Goal: Task Accomplishment & Management: Manage account settings

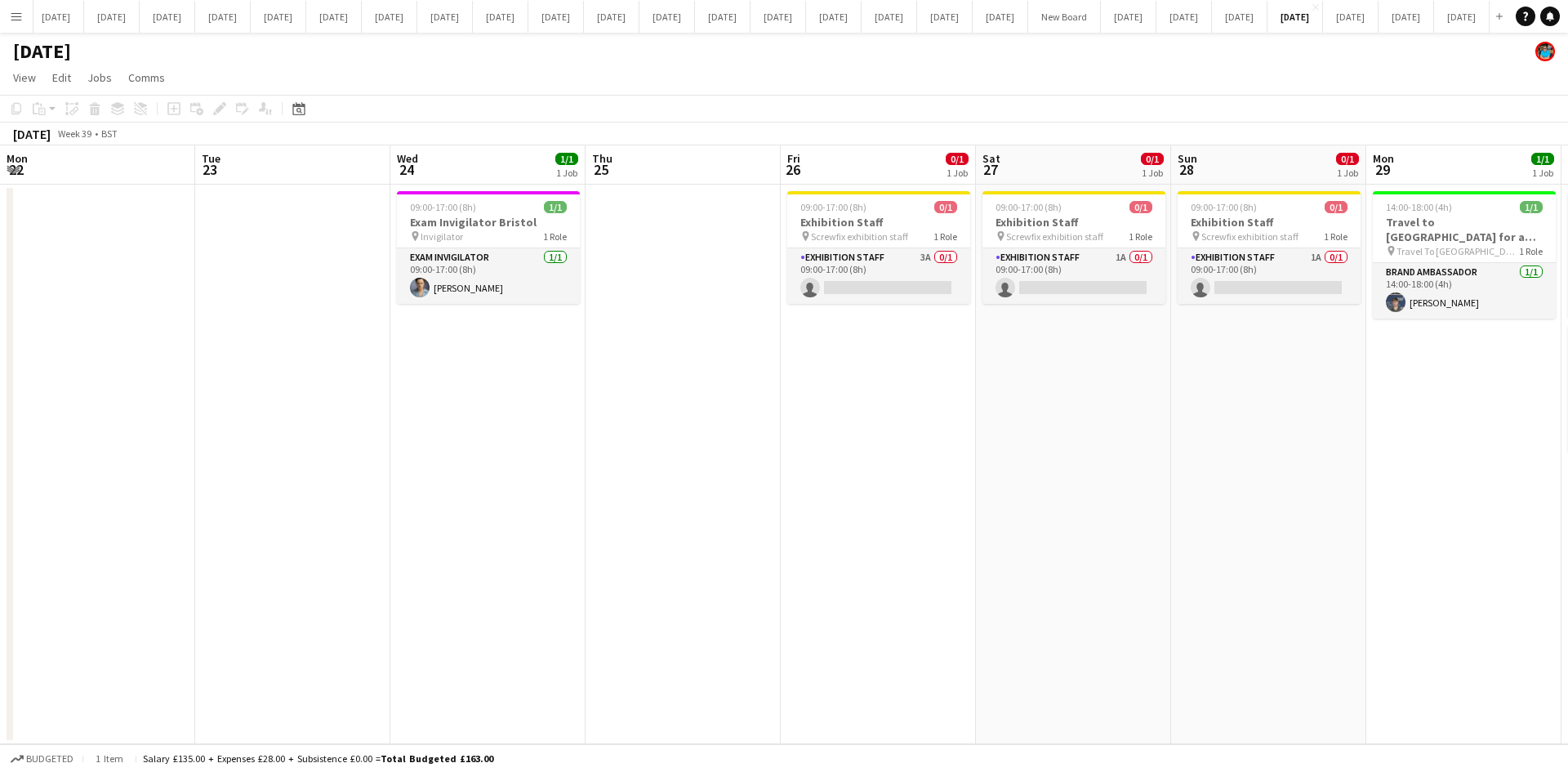
scroll to position [0, 470]
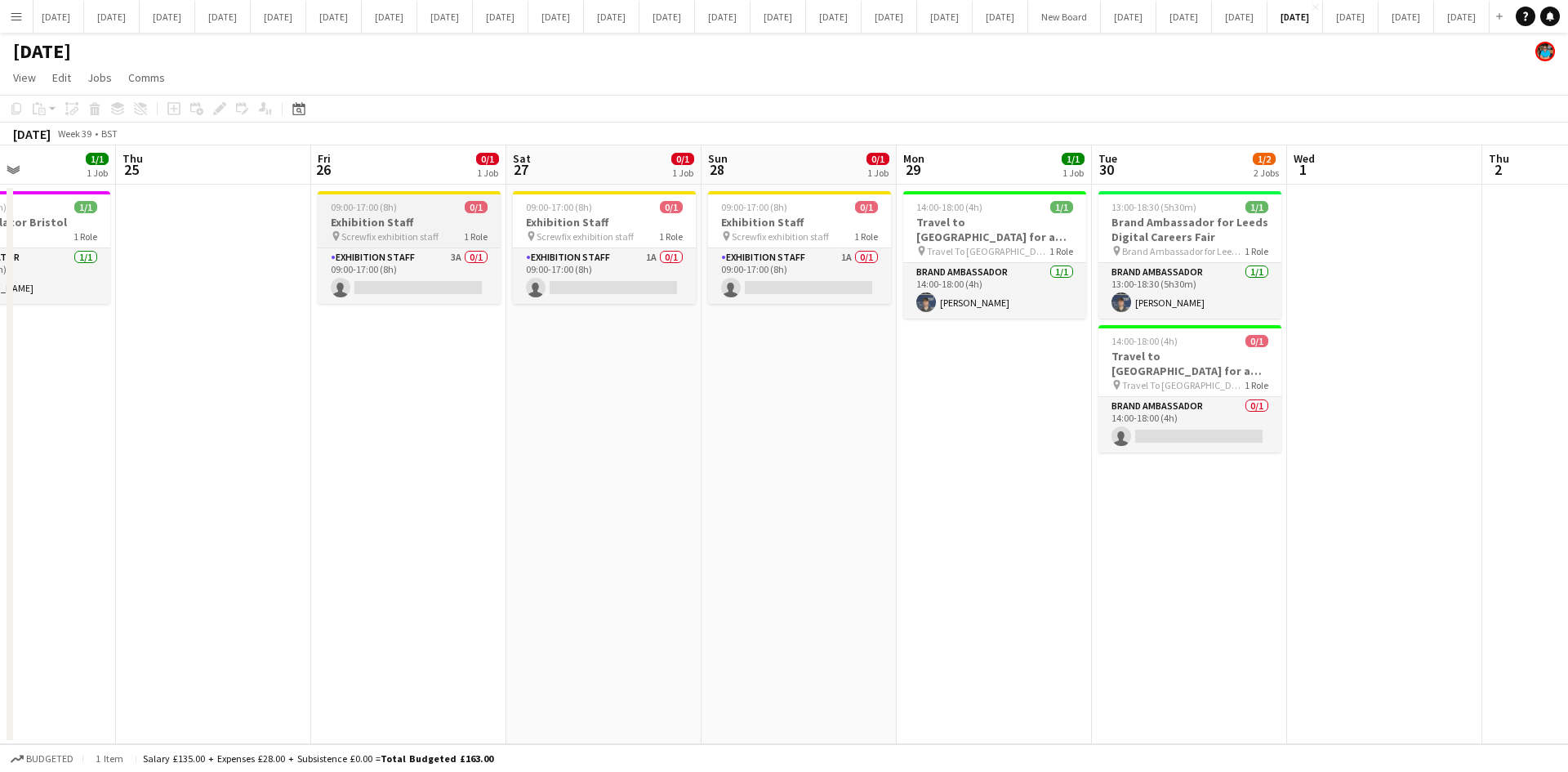
click at [383, 231] on span "Screwfix exhibition staff" at bounding box center [389, 236] width 97 height 12
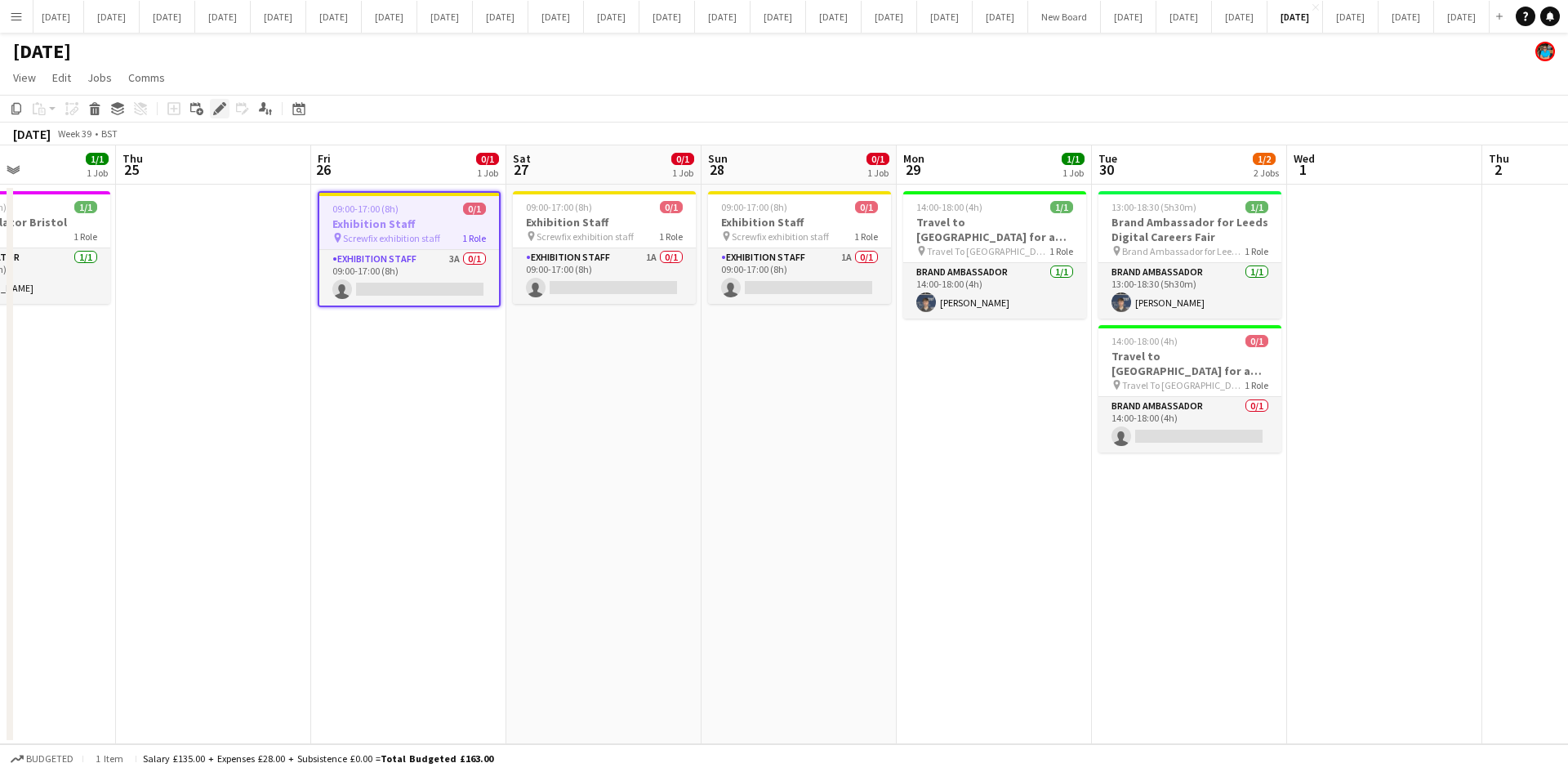
click at [218, 112] on icon at bounding box center [219, 109] width 9 height 9
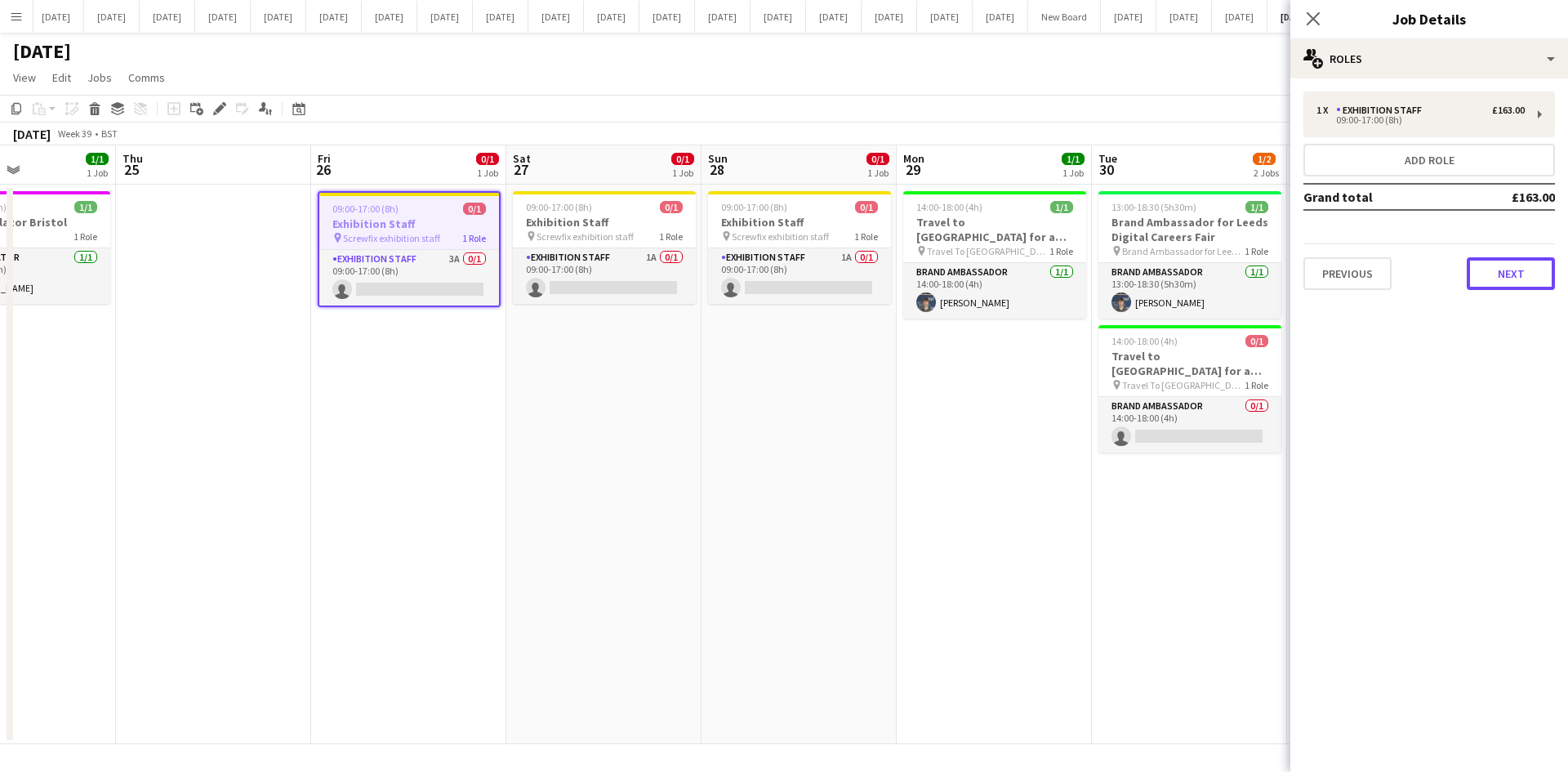
click at [1502, 267] on button "Next" at bounding box center [1511, 274] width 88 height 33
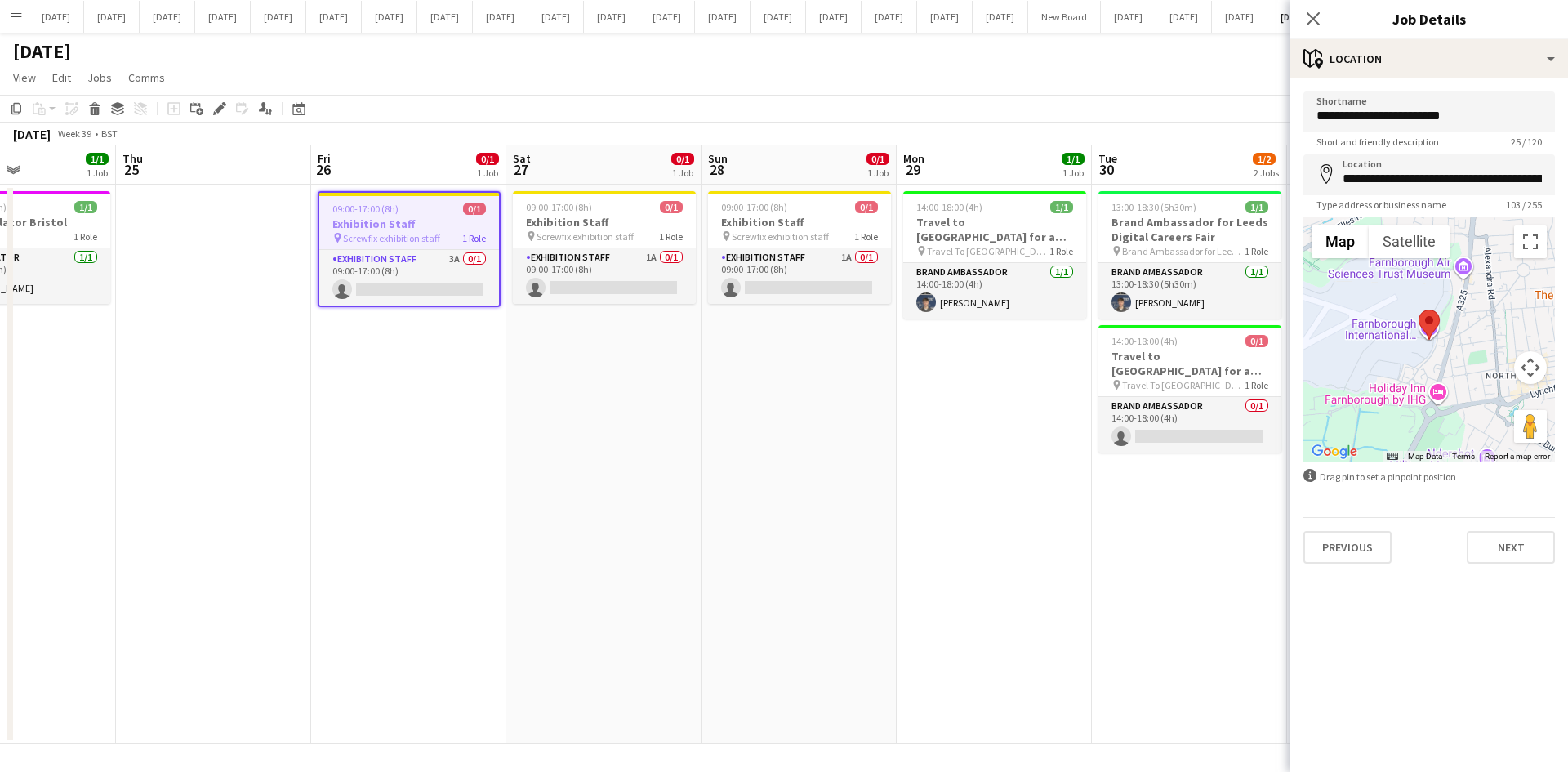
click at [1324, 18] on div "Close pop-in" at bounding box center [1313, 19] width 46 height 38
click at [370, 225] on h3 "Exhibition Staff" at bounding box center [409, 223] width 180 height 15
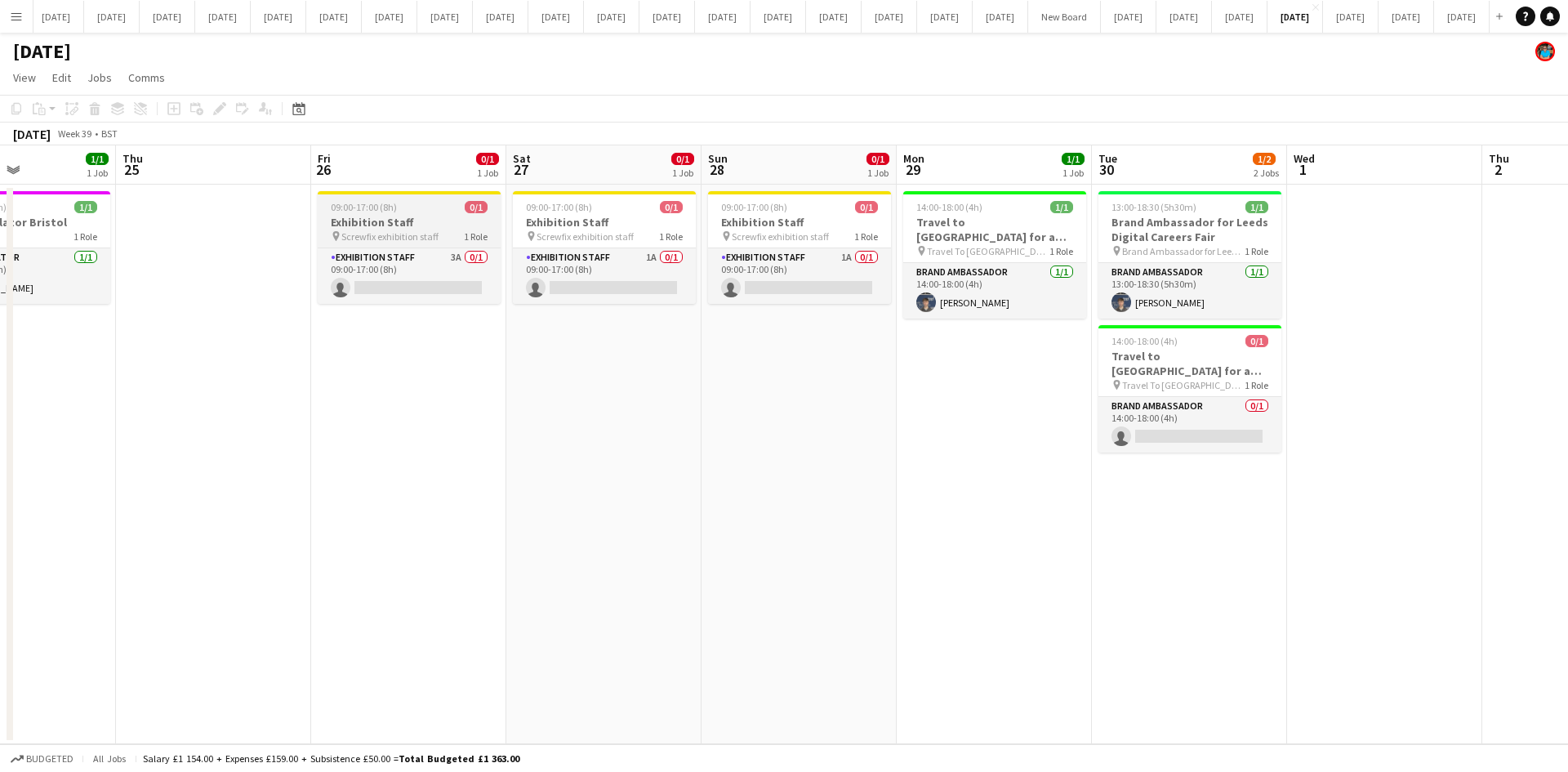
click at [368, 226] on h3 "Exhibition Staff" at bounding box center [409, 221] width 183 height 15
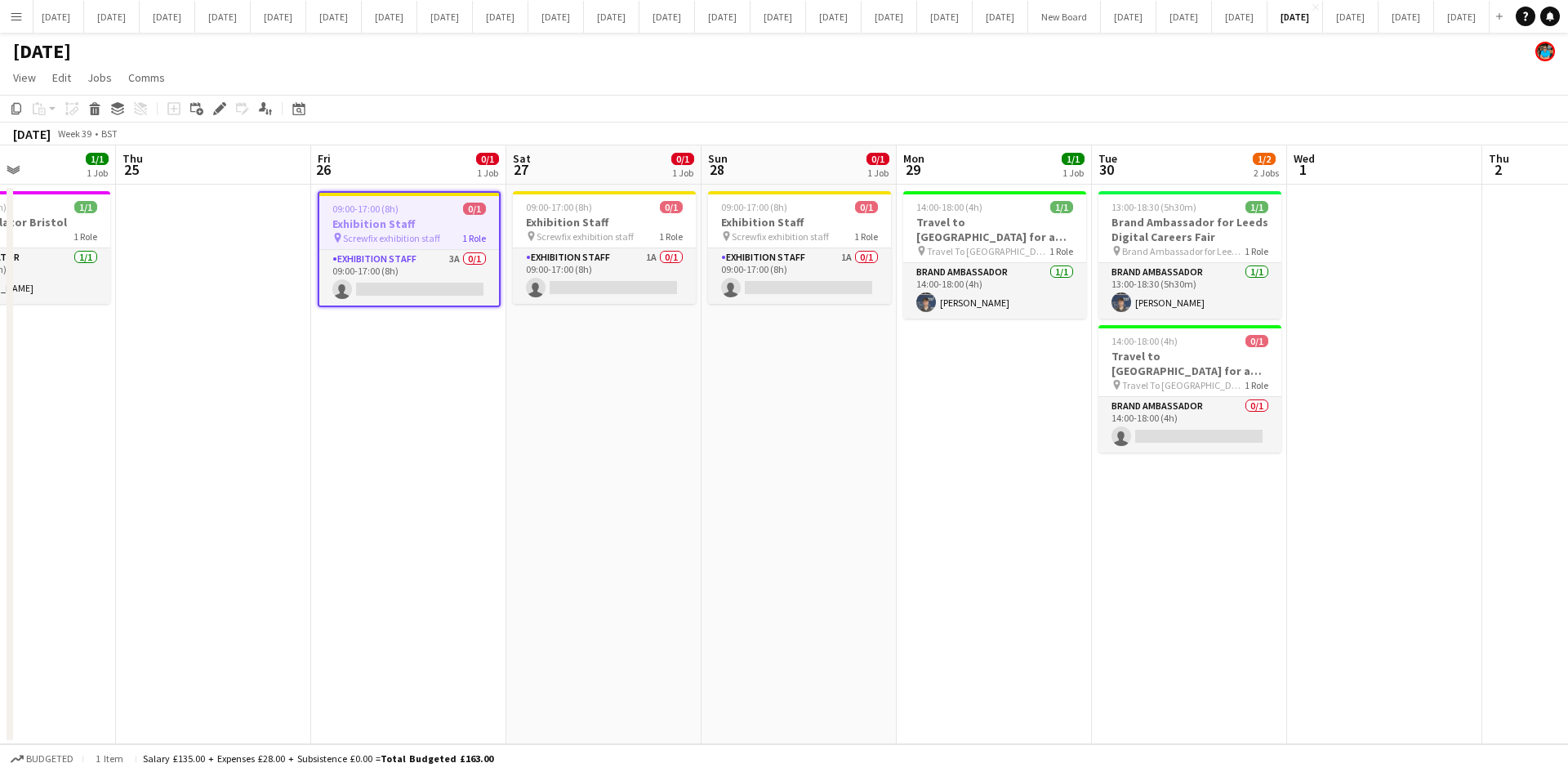
scroll to position [0, 471]
click at [221, 108] on icon at bounding box center [219, 109] width 9 height 9
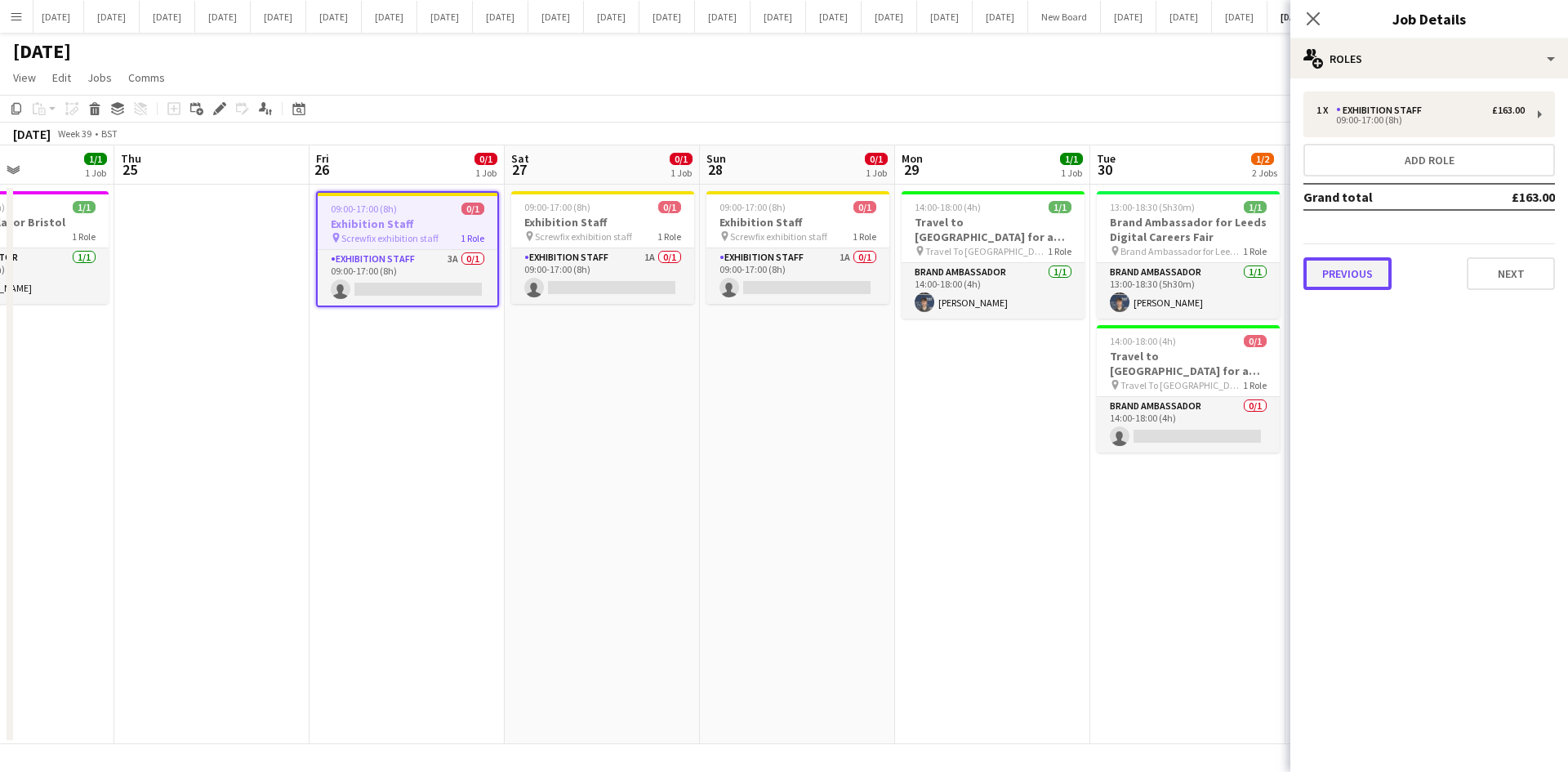
click at [1357, 270] on button "Previous" at bounding box center [1347, 274] width 88 height 33
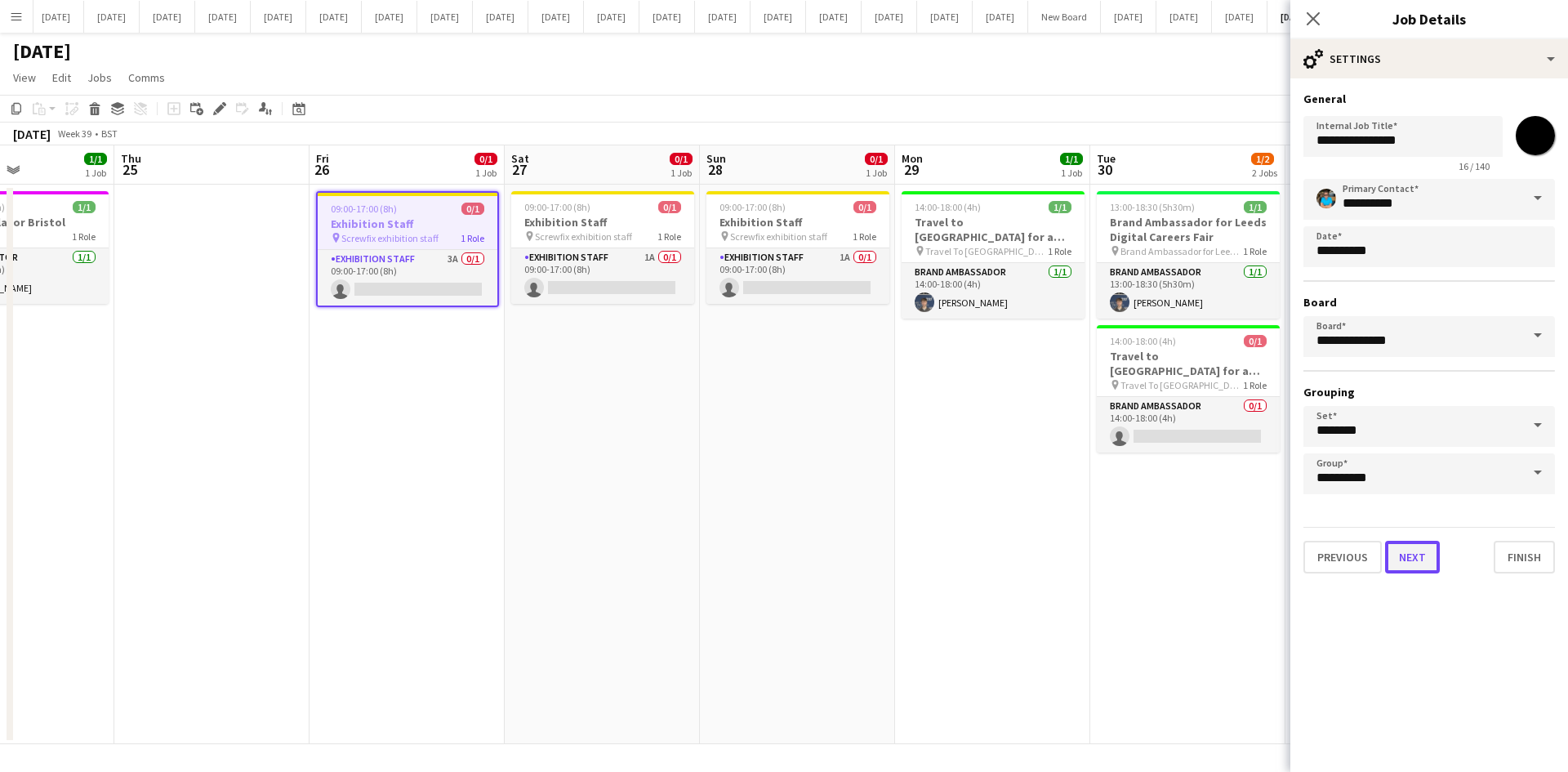
click at [1422, 561] on button "Next" at bounding box center [1413, 557] width 55 height 33
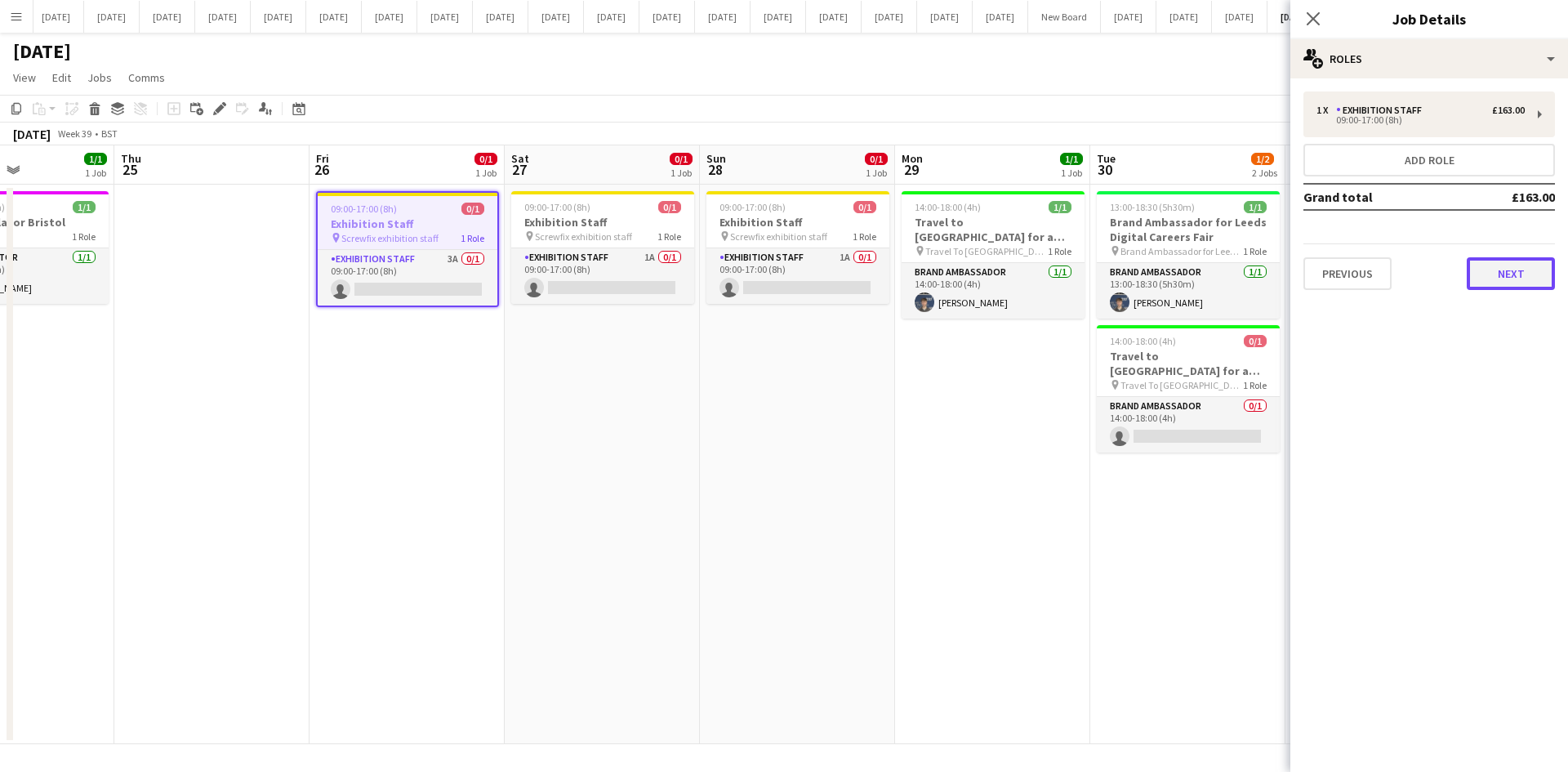
click at [1501, 278] on button "Next" at bounding box center [1511, 274] width 88 height 33
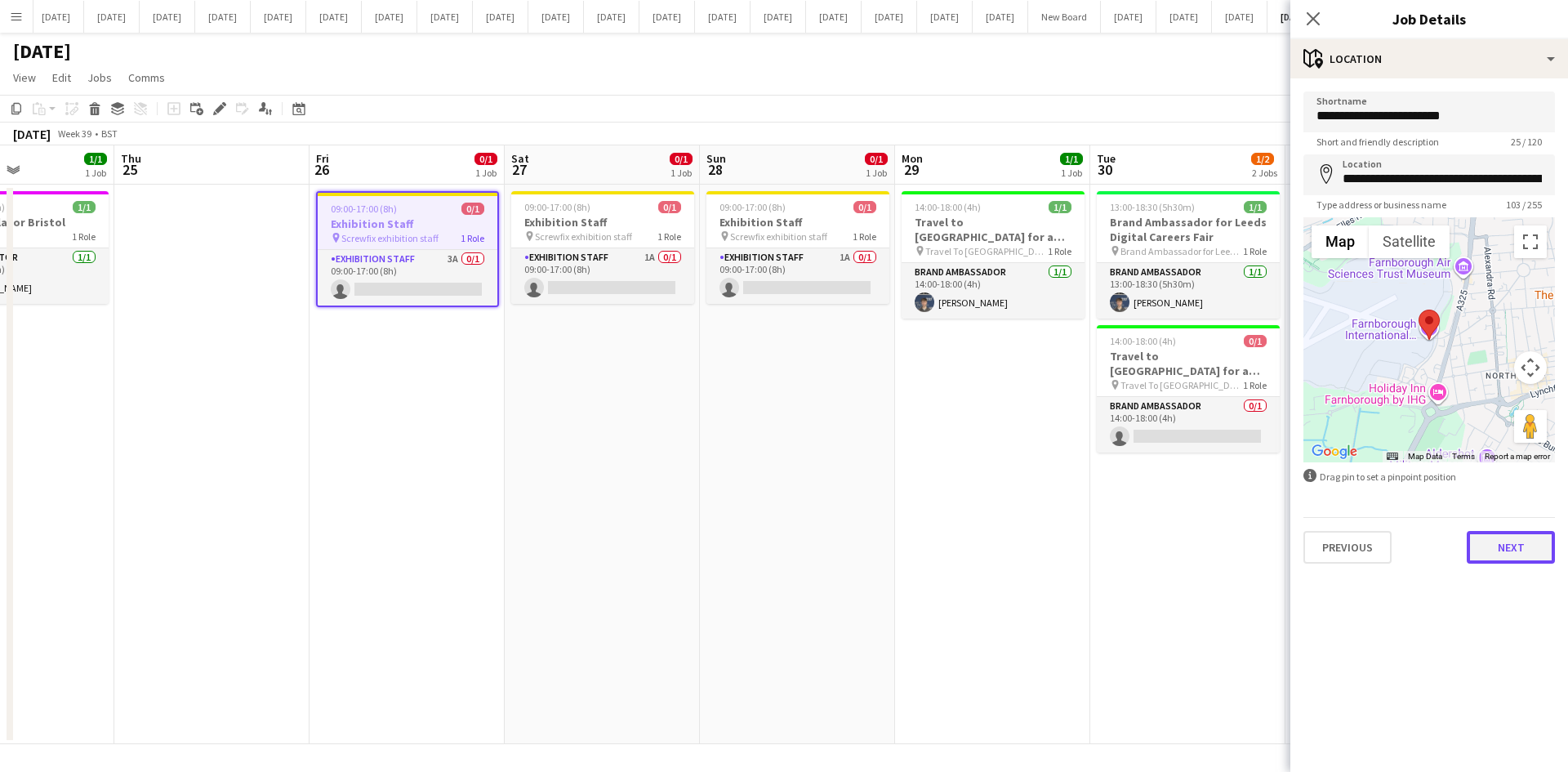
click at [1512, 540] on button "Next" at bounding box center [1511, 547] width 88 height 33
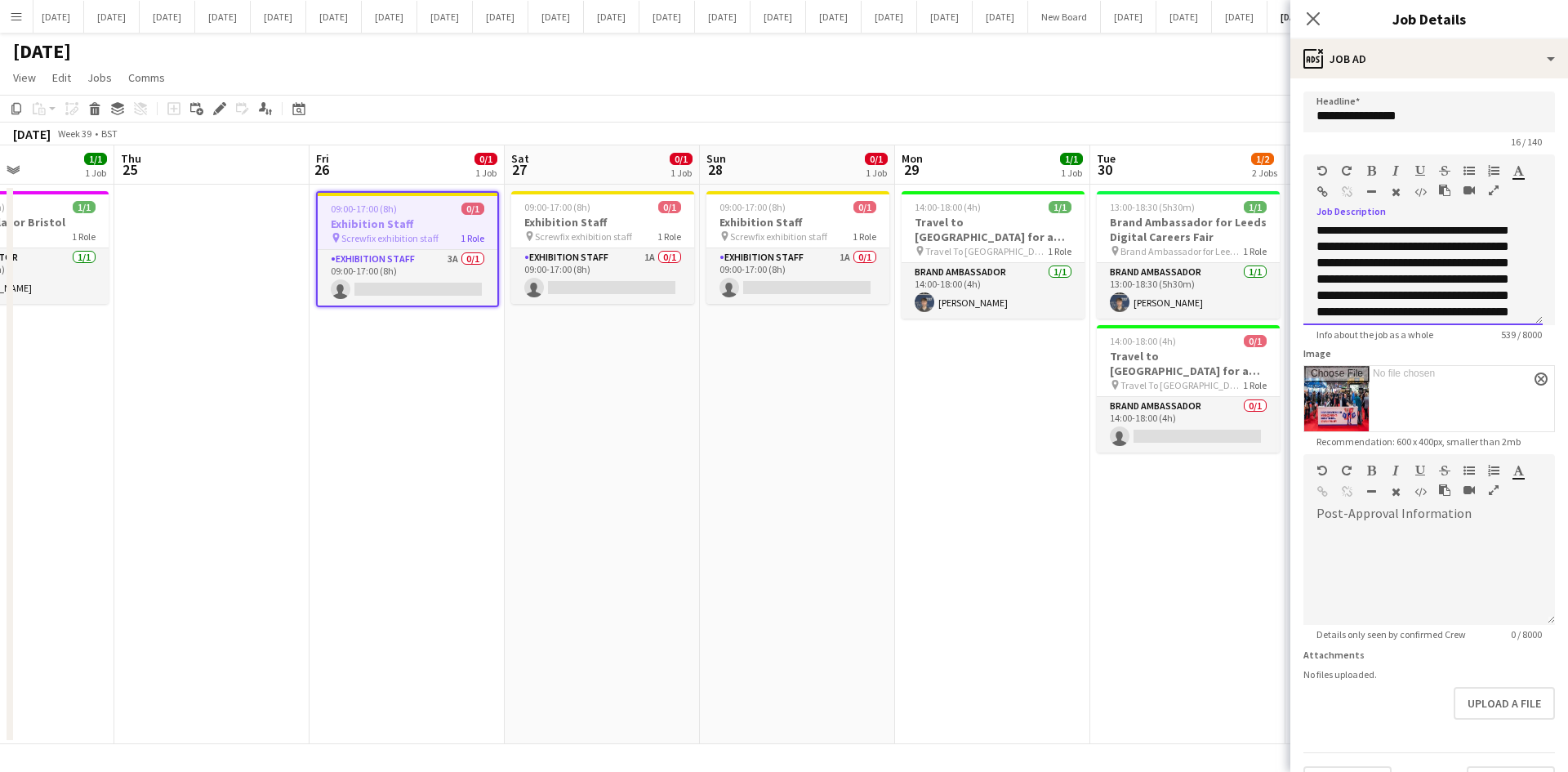
scroll to position [160, 0]
drag, startPoint x: 1313, startPoint y: 233, endPoint x: 1440, endPoint y: 283, distance: 136.5
click at [1508, 303] on div "**********" at bounding box center [1423, 277] width 240 height 98
copy span "**********"
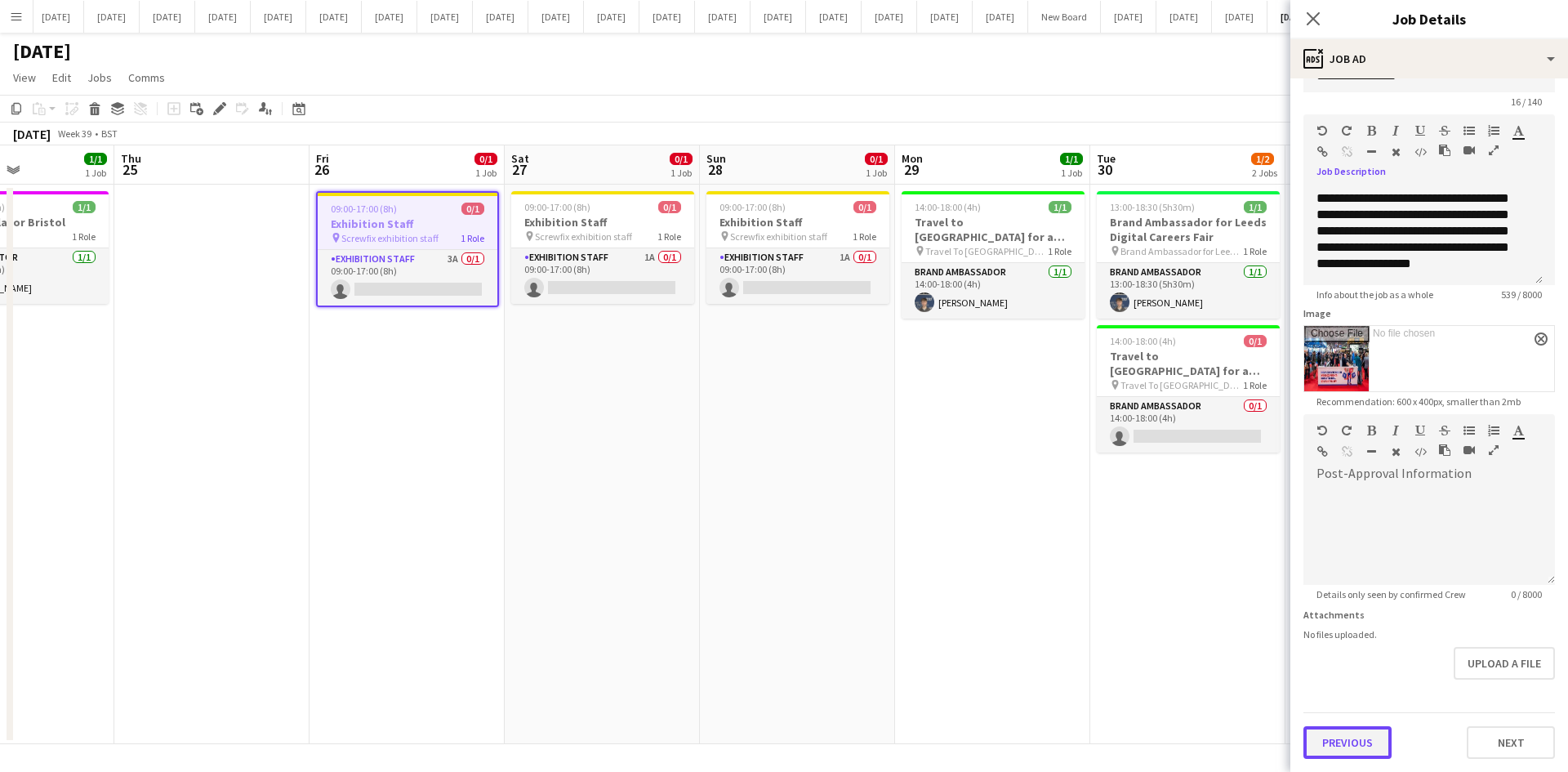
click at [1369, 740] on button "Previous" at bounding box center [1347, 743] width 88 height 33
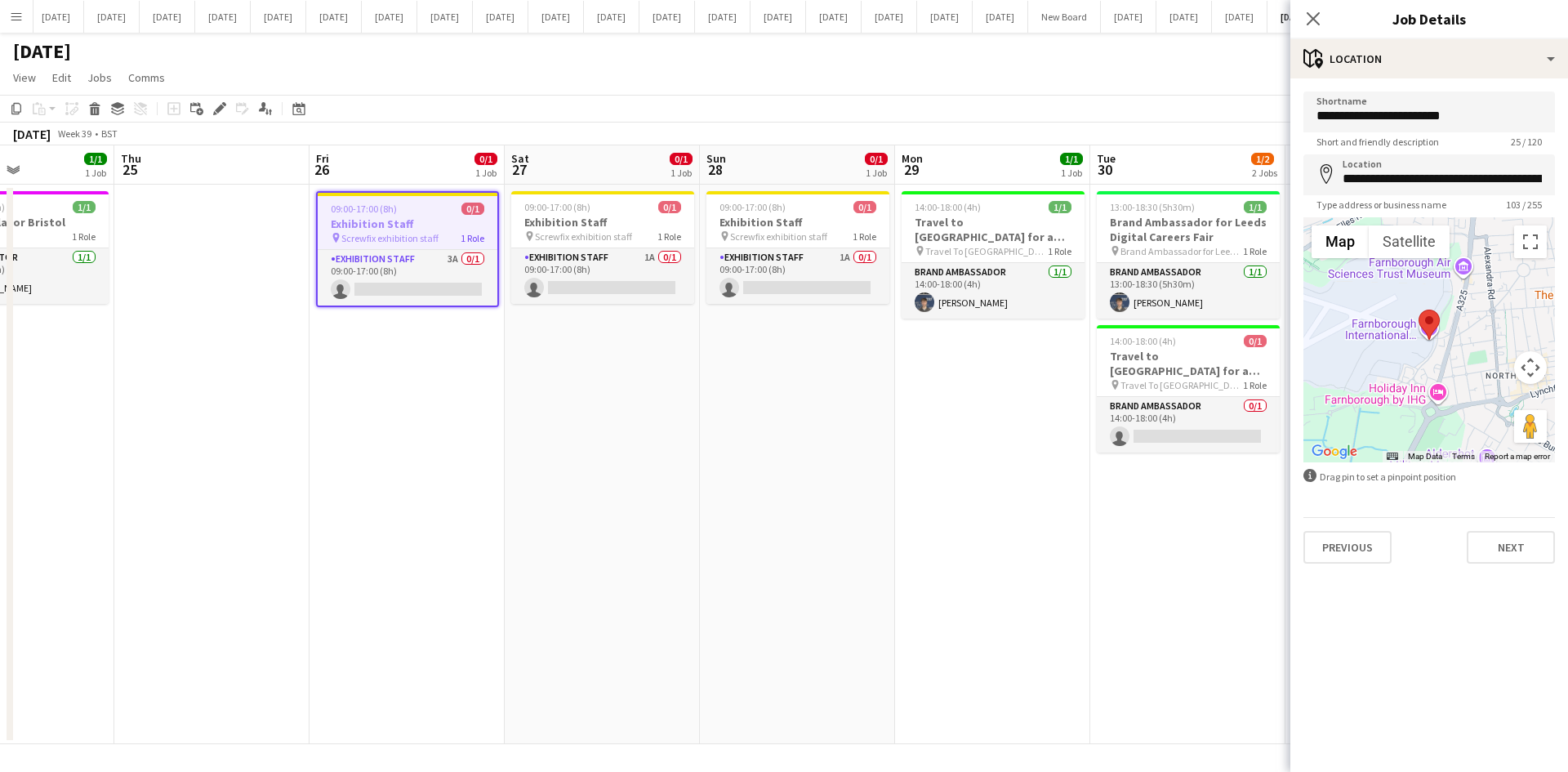
scroll to position [0, 0]
click at [1443, 180] on input "**********" at bounding box center [1429, 174] width 252 height 40
